Goal: Task Accomplishment & Management: Complete application form

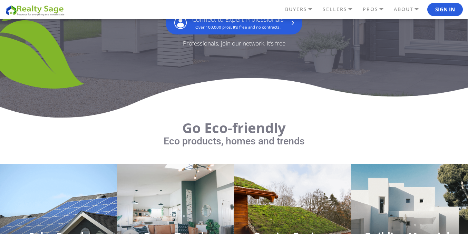
scroll to position [241, 0]
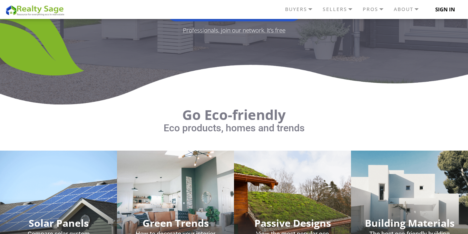
click at [441, 11] on button "Sign In" at bounding box center [445, 10] width 36 height 14
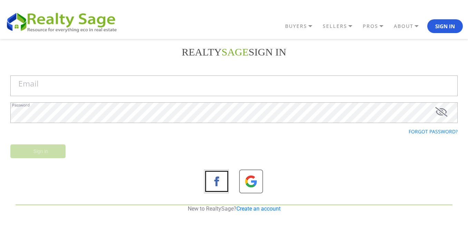
click at [253, 208] on link "Create an account" at bounding box center [258, 209] width 44 height 7
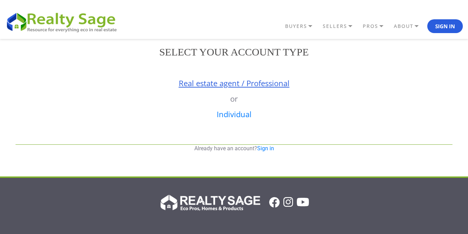
click at [237, 83] on link "Real estate agent / Professional" at bounding box center [234, 83] width 111 height 10
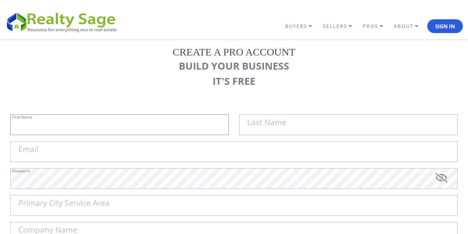
click at [149, 118] on input "First Name" at bounding box center [119, 125] width 218 height 21
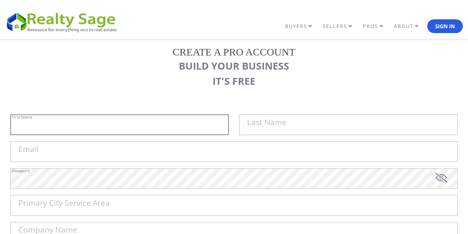
paste input "A1 Home Improvement"
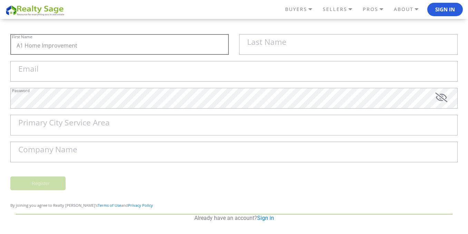
type input "A1 Home Improvement"
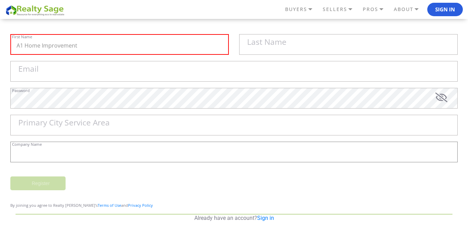
click at [87, 153] on input "Company Name" at bounding box center [233, 152] width 447 height 21
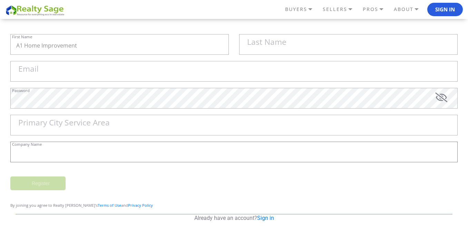
paste input "A1 Home Improvement"
type input "A1 Home Improvement"
click at [32, 47] on input "A1 Home Improvement" at bounding box center [119, 44] width 218 height 21
drag, startPoint x: 32, startPoint y: 47, endPoint x: 136, endPoint y: 52, distance: 104.3
click at [136, 52] on input "A1 Home Improvement" at bounding box center [119, 44] width 218 height 21
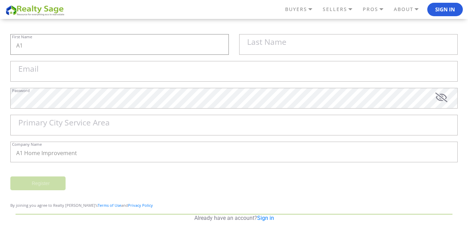
type input "A1"
paste input "Home Improvement"
type input "Home Improvement"
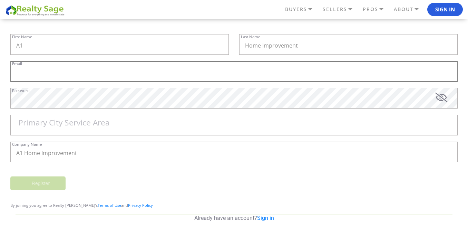
paste input "[DOMAIN_NAME][EMAIL_ADDRESS][DOMAIN_NAME]"
type input "[DOMAIN_NAME][EMAIL_ADDRESS][DOMAIN_NAME]"
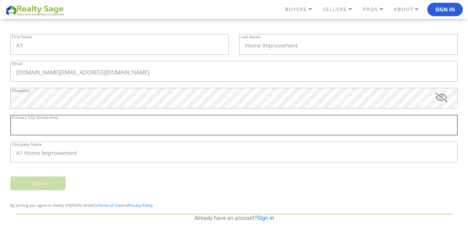
paste input "Berlin"
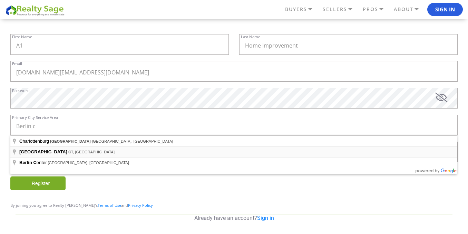
type input "Berlin, CT, USA"
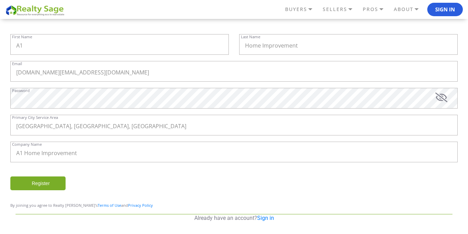
click at [57, 184] on input "Register" at bounding box center [37, 184] width 55 height 14
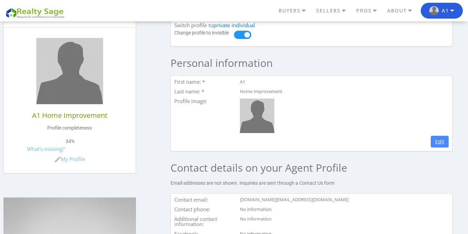
click at [447, 141] on link "Edit" at bounding box center [439, 142] width 18 height 12
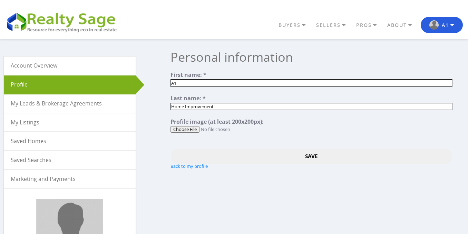
click at [189, 131] on input "file" at bounding box center [310, 129] width 281 height 7
type input "C:\fakepath\logo.jpg"
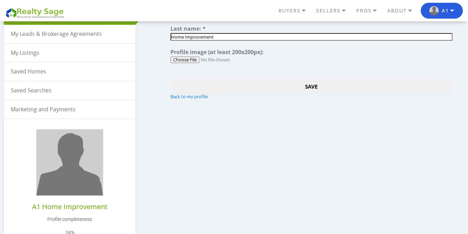
scroll to position [80, 0]
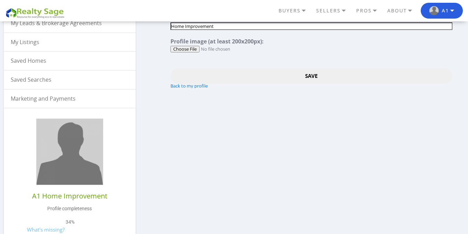
click at [306, 80] on input "Save" at bounding box center [310, 76] width 281 height 16
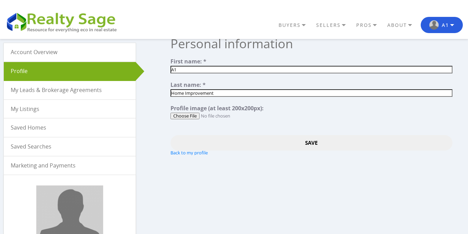
scroll to position [0, 0]
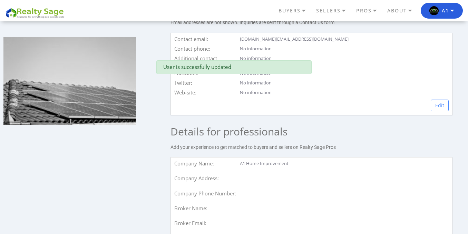
scroll to position [322, 0]
click at [448, 107] on link "Edit" at bounding box center [439, 106] width 18 height 12
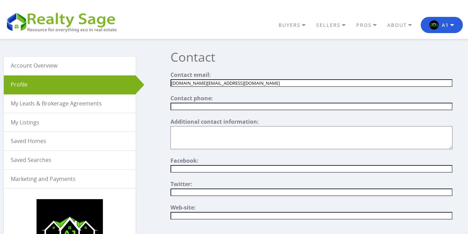
click at [201, 110] on input "text" at bounding box center [310, 107] width 281 height 8
paste input "(860) 259‑6783"
type input "(860) 259‑6783"
click at [206, 134] on textarea"] at bounding box center [310, 137] width 281 height 23
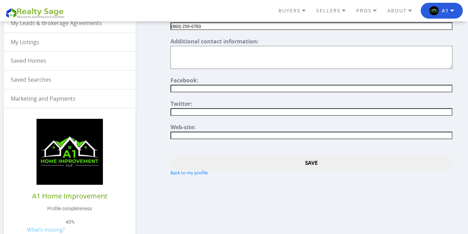
drag, startPoint x: 198, startPoint y: 91, endPoint x: 179, endPoint y: 53, distance: 42.4
click at [198, 91] on input"] "text" at bounding box center [310, 89] width 281 height 8
paste input"] "https://www.facebook.com/A1RoofProCT"
type input"] "https://www.facebook.com/A1RoofProCT"
drag, startPoint x: 193, startPoint y: 113, endPoint x: 185, endPoint y: 111, distance: 8.2
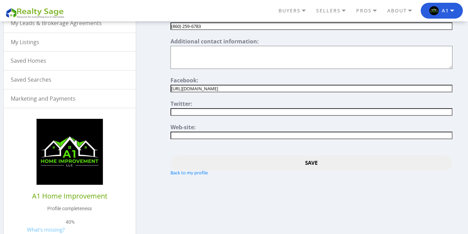
click at [193, 113] on input"] "text" at bounding box center [310, 112] width 281 height 8
click at [199, 138] on input"] "text" at bounding box center [310, 136] width 281 height 8
paste input"] "https://www.a1roofproct.com"
type input"] "https://www.a1roofproct.com"
click at [315, 164] on input "Save" at bounding box center [310, 163] width 281 height 16
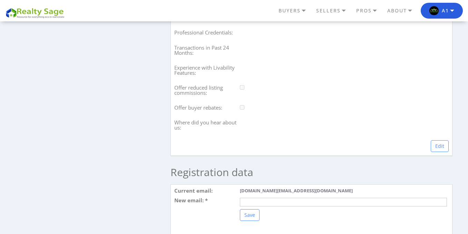
scroll to position [644, 0]
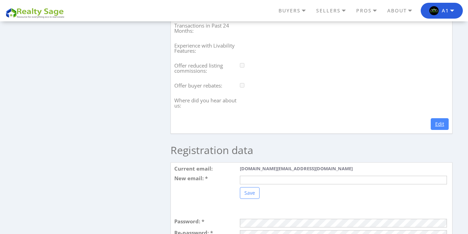
click at [446, 130] on link "Edit" at bounding box center [439, 124] width 18 height 12
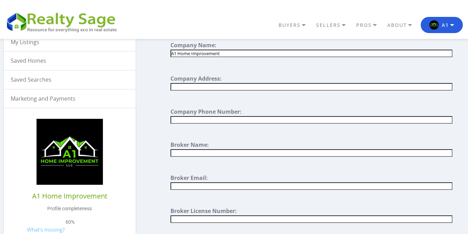
click at [237, 85] on input "text" at bounding box center [310, 87] width 281 height 8
paste input "[STREET_ADDRESS]"
type input "[STREET_ADDRESS]"
click at [214, 121] on input "text" at bounding box center [310, 120] width 281 height 8
paste input "(860) 259‑6783"
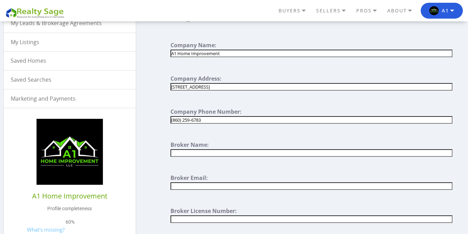
scroll to position [161, 0]
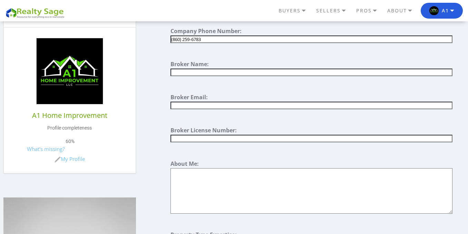
type input "(860) 259‑6783"
click at [201, 180] on textarea at bounding box center [310, 191] width 281 height 46
paste textarea ""A1 Home Improvement is Connecticut’s trusted contractor for roofing, siding, s…"
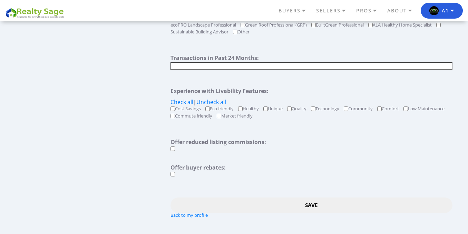
scroll to position [625, 0]
type textarea "A1 Home Improvement is Connecticut’s trusted contractor for roofing, siding, so…"
click at [320, 206] on input "Save" at bounding box center [310, 206] width 281 height 16
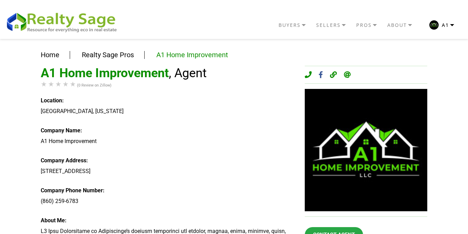
click at [436, 24] on img "button" at bounding box center [433, 24] width 9 height 9
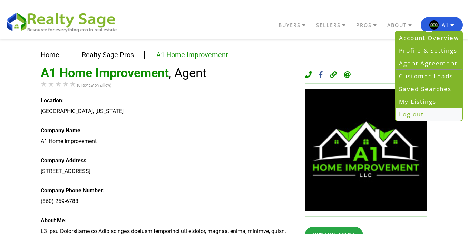
click at [422, 110] on link "Log out" at bounding box center [428, 114] width 67 height 12
